Goal: Task Accomplishment & Management: Use online tool/utility

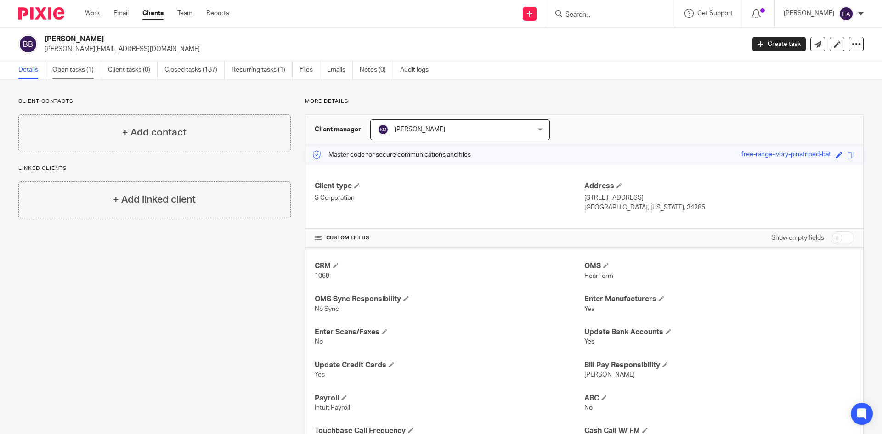
click at [66, 70] on link "Open tasks (1)" at bounding box center [76, 70] width 49 height 18
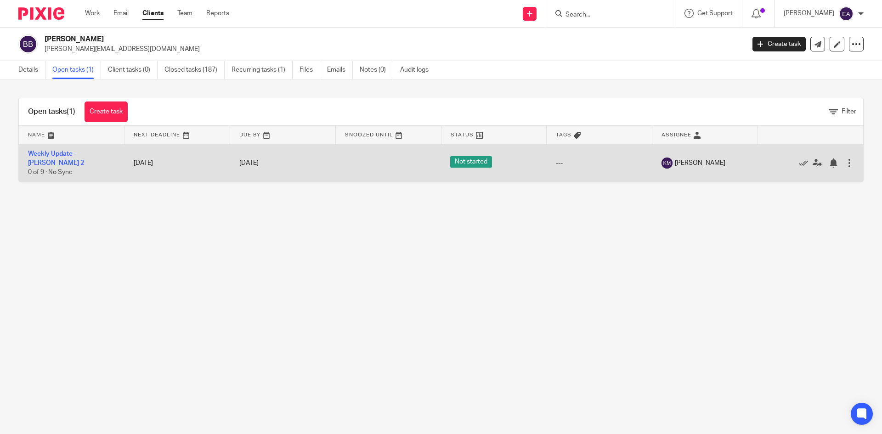
click at [50, 157] on td "Weekly Update - [PERSON_NAME] 2 0 of 9 · No Sync" at bounding box center [72, 163] width 106 height 38
click at [50, 160] on link "Weekly Update - Brown-Jaehne, Barbara 2" at bounding box center [56, 159] width 56 height 16
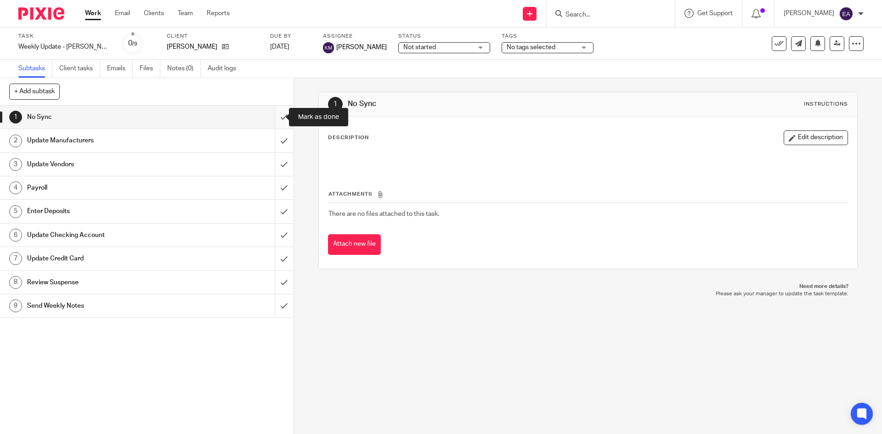
click at [274, 118] on input "submit" at bounding box center [146, 117] width 293 height 23
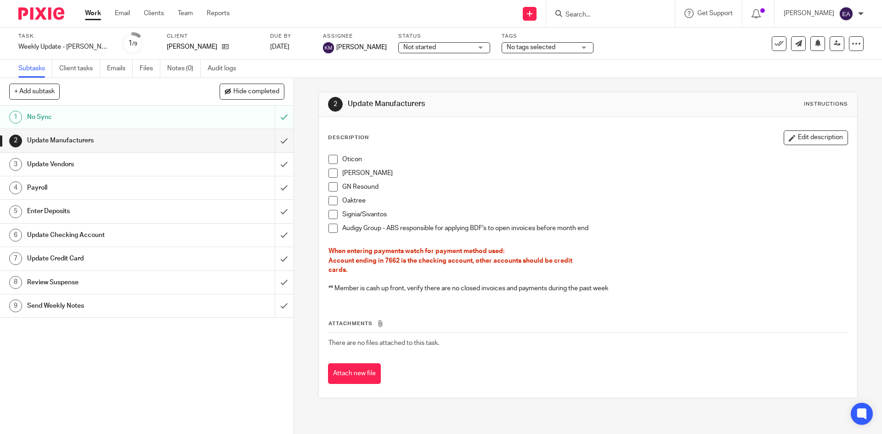
click at [329, 161] on span at bounding box center [332, 159] width 9 height 9
click at [329, 171] on span at bounding box center [332, 173] width 9 height 9
click at [335, 192] on li "GN Resound" at bounding box center [587, 189] width 518 height 14
click at [331, 188] on span at bounding box center [332, 186] width 9 height 9
click at [331, 202] on span at bounding box center [332, 200] width 9 height 9
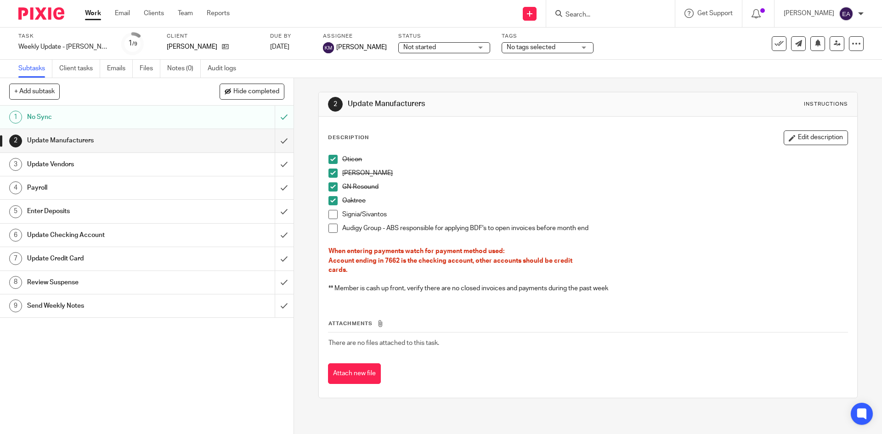
click at [329, 214] on span at bounding box center [332, 214] width 9 height 9
click at [334, 230] on span at bounding box center [332, 228] width 9 height 9
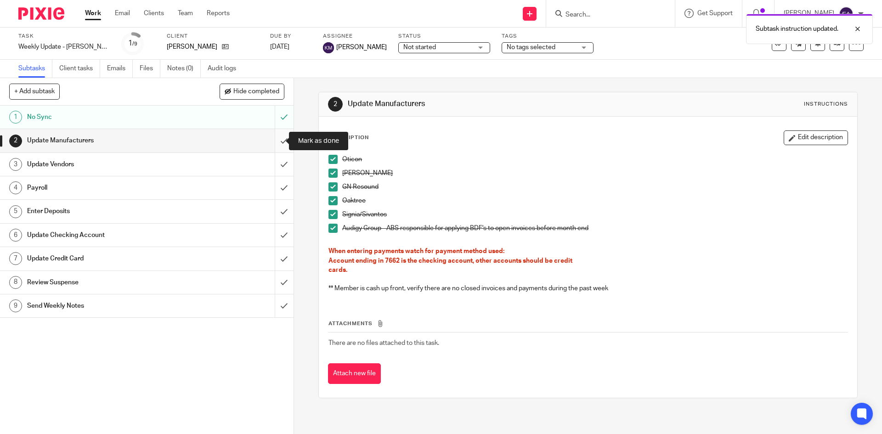
click at [274, 144] on input "submit" at bounding box center [146, 140] width 293 height 23
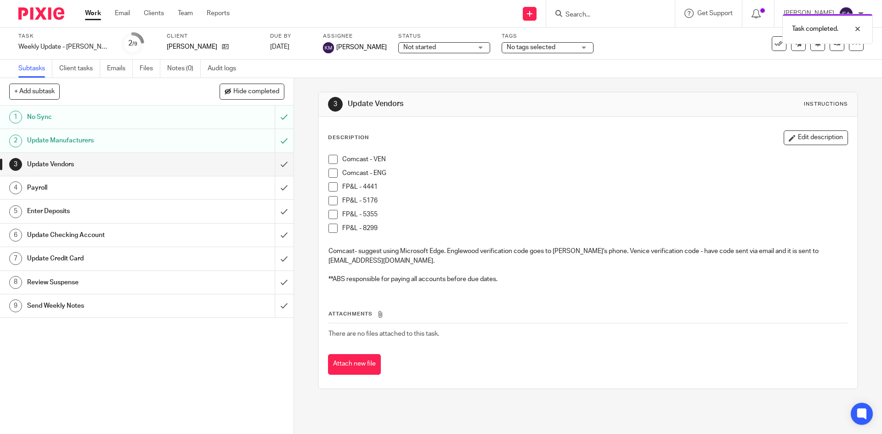
click at [74, 188] on h1 "Payroll" at bounding box center [106, 188] width 159 height 14
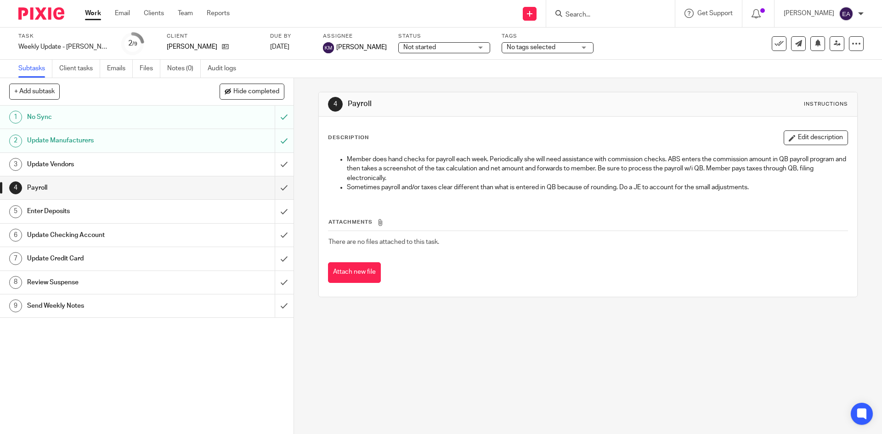
click at [72, 215] on h1 "Enter Deposits" at bounding box center [106, 211] width 159 height 14
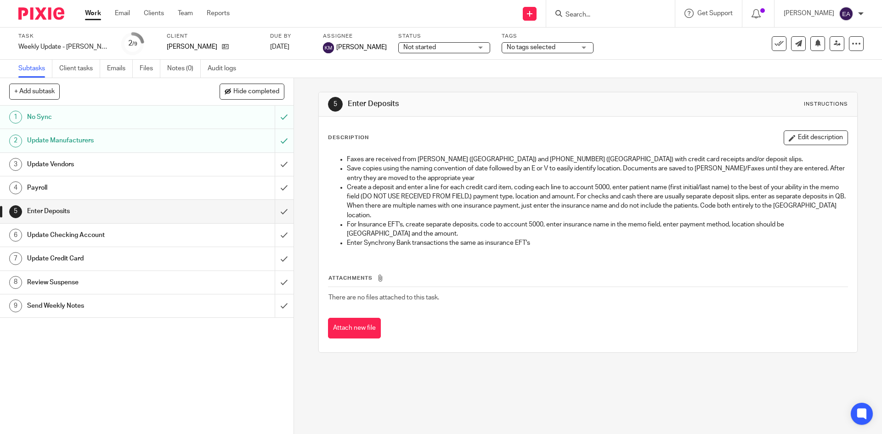
click at [96, 231] on h1 "Update Checking Account" at bounding box center [106, 235] width 159 height 14
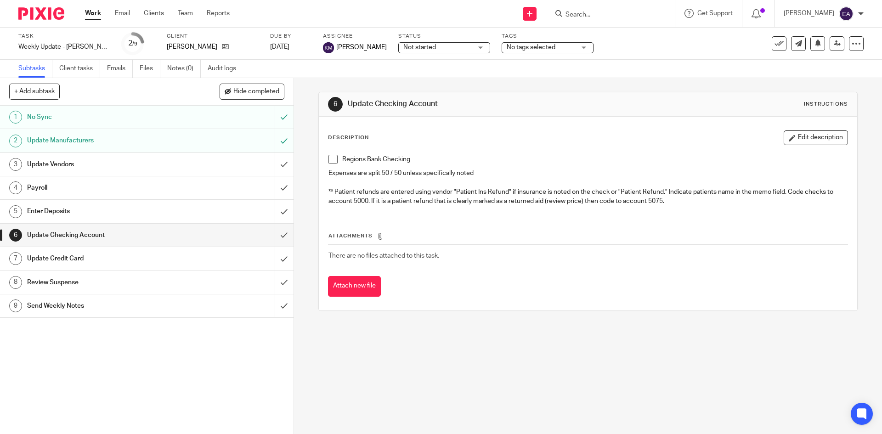
click at [103, 255] on h1 "Update Credit Card" at bounding box center [106, 259] width 159 height 14
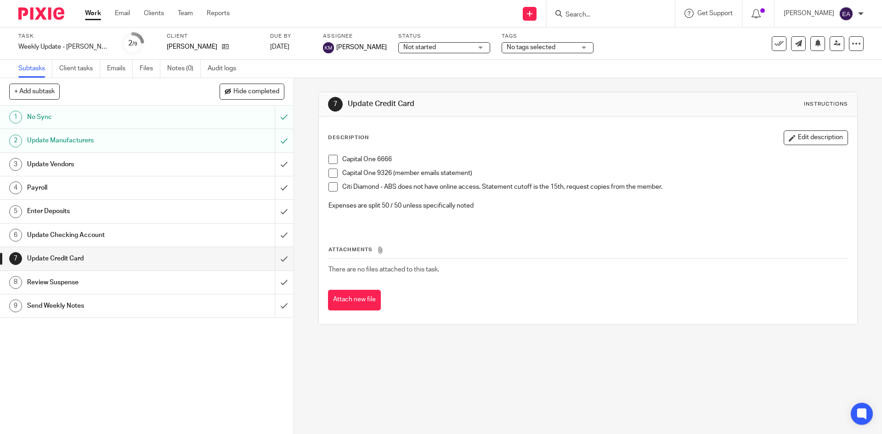
click at [329, 159] on span at bounding box center [332, 159] width 9 height 9
click at [108, 281] on h1 "Review Suspense" at bounding box center [106, 282] width 159 height 14
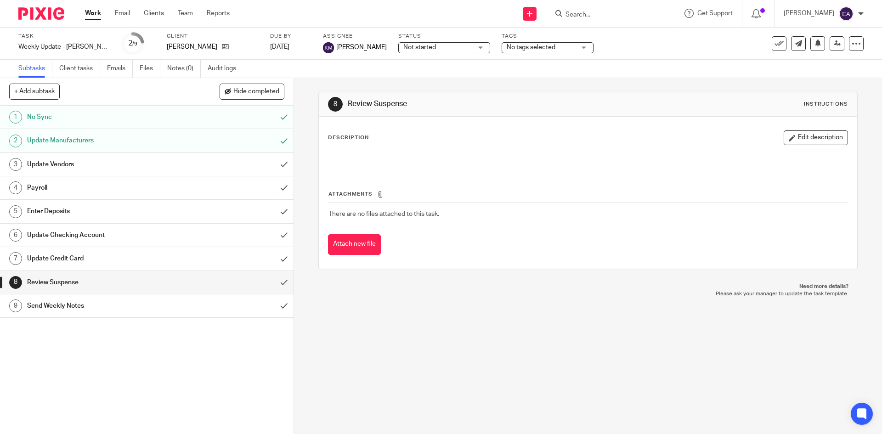
click at [632, 13] on input "Search" at bounding box center [605, 15] width 83 height 8
type input "flir"
click at [603, 31] on link at bounding box center [619, 36] width 114 height 14
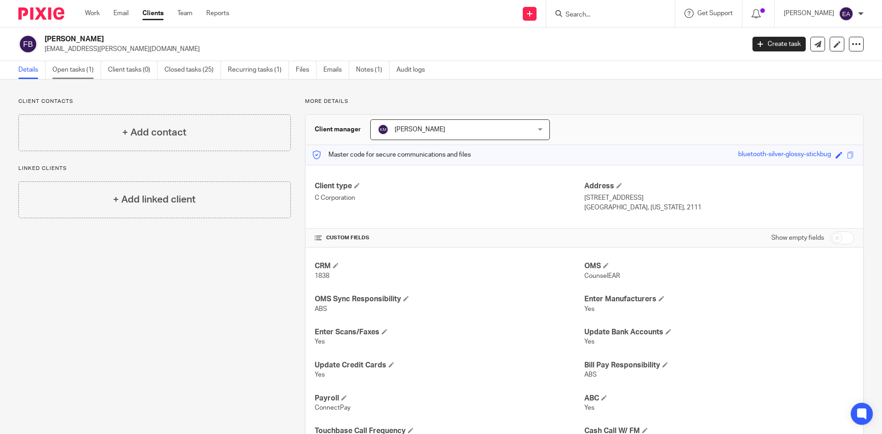
click at [79, 71] on link "Open tasks (1)" at bounding box center [76, 70] width 49 height 18
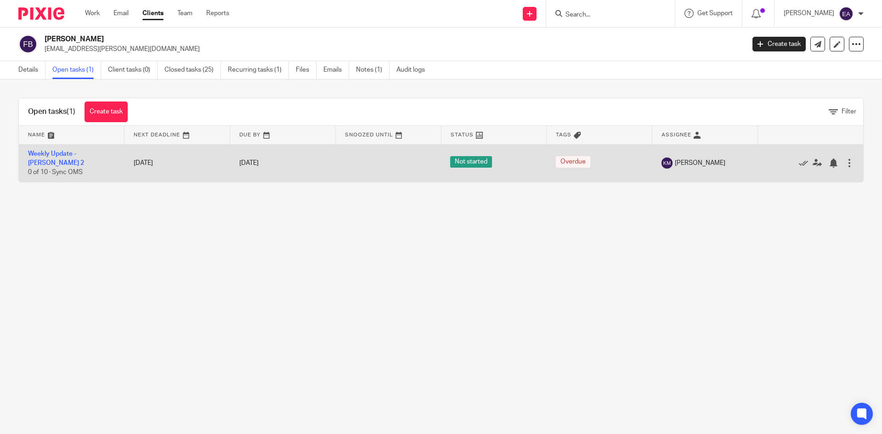
click at [86, 159] on td "Weekly Update - [PERSON_NAME] 2 0 of 10 · Sync OMS" at bounding box center [72, 163] width 106 height 38
click at [84, 156] on link "Weekly Update - [PERSON_NAME] 2" at bounding box center [56, 159] width 56 height 16
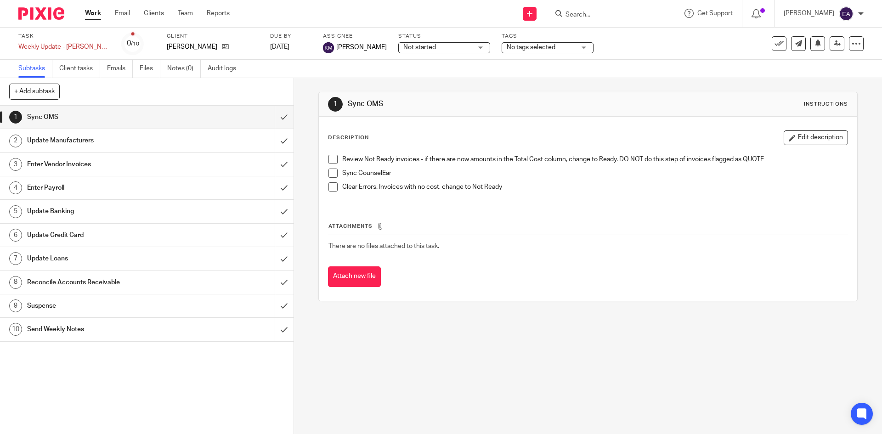
click at [90, 138] on h1 "Update Manufacturers" at bounding box center [106, 141] width 159 height 14
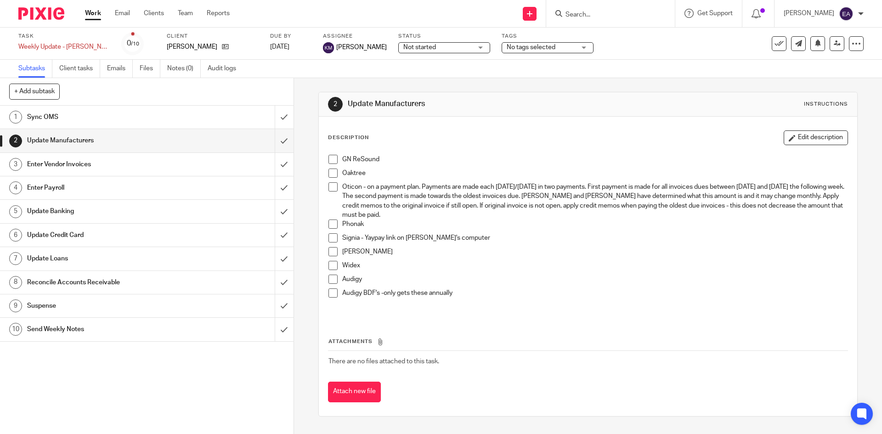
click at [332, 159] on span at bounding box center [332, 159] width 9 height 9
click at [328, 174] on span at bounding box center [332, 173] width 9 height 9
click at [333, 225] on span at bounding box center [332, 223] width 9 height 9
click at [329, 242] on span at bounding box center [332, 237] width 9 height 9
click at [328, 253] on span at bounding box center [332, 251] width 9 height 9
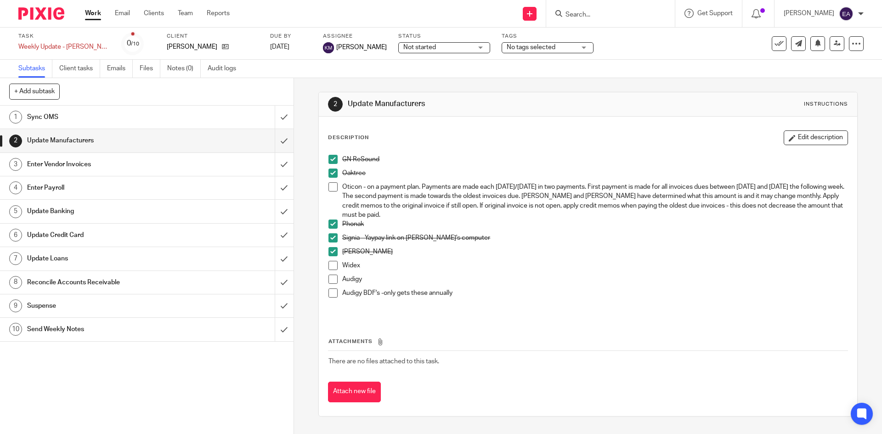
click at [329, 268] on span at bounding box center [332, 265] width 9 height 9
drag, startPoint x: 328, startPoint y: 281, endPoint x: 331, endPoint y: 291, distance: 10.2
click at [329, 281] on span at bounding box center [332, 279] width 9 height 9
drag, startPoint x: 331, startPoint y: 292, endPoint x: 327, endPoint y: 286, distance: 7.0
click at [331, 292] on span at bounding box center [332, 292] width 9 height 9
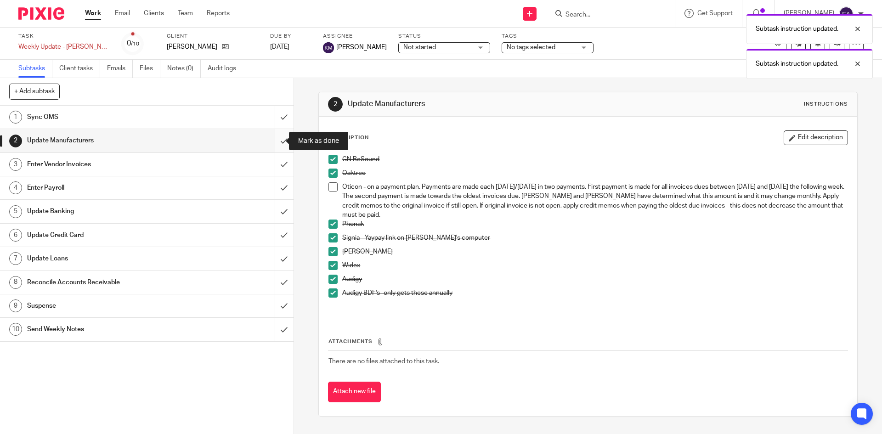
click at [273, 140] on input "submit" at bounding box center [146, 140] width 293 height 23
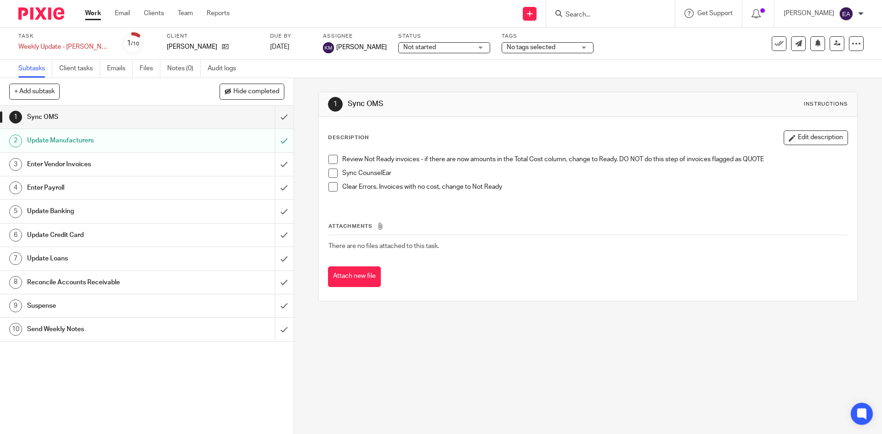
click at [329, 161] on span at bounding box center [332, 159] width 9 height 9
click at [331, 169] on span at bounding box center [332, 173] width 9 height 9
click at [329, 180] on li "Sync CounselEar" at bounding box center [587, 176] width 518 height 14
